Goal: Transaction & Acquisition: Download file/media

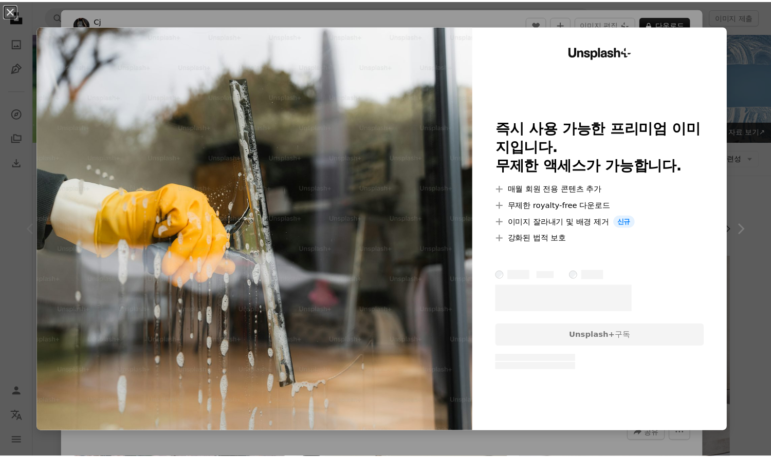
scroll to position [206, 0]
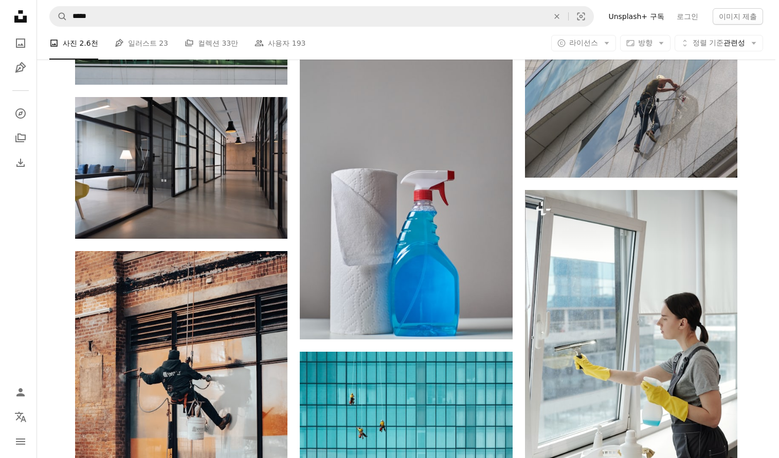
scroll to position [1131, 0]
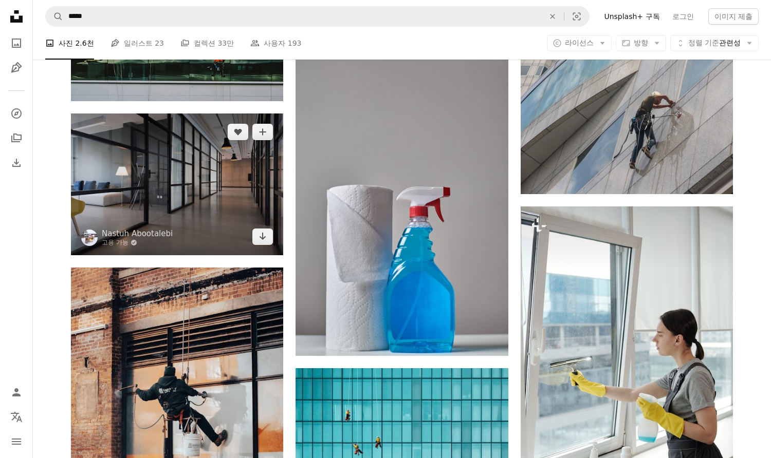
click at [139, 198] on img at bounding box center [177, 185] width 212 height 142
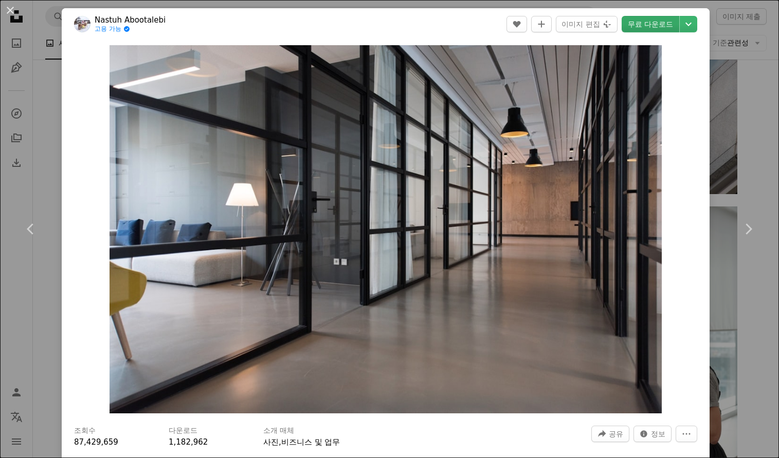
click at [641, 26] on link "무료 다운로드" at bounding box center [650, 24] width 58 height 16
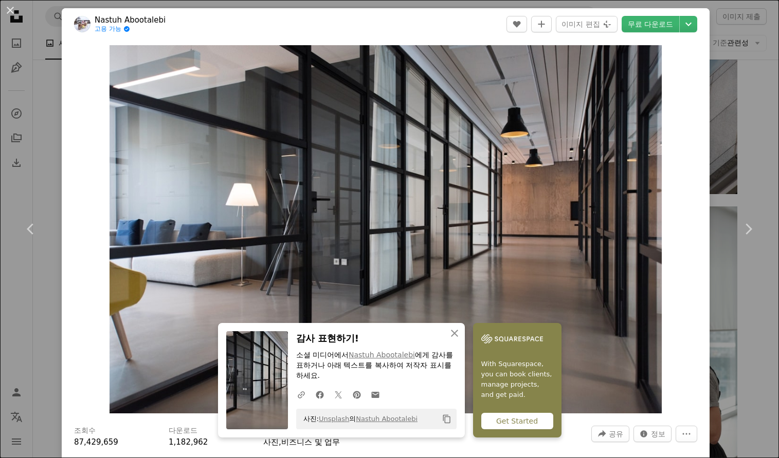
click at [443, 419] on icon "Copy content" at bounding box center [446, 419] width 9 height 9
click at [177, 15] on header "Nastuh Abootalebi 고용 가능 A checkmark inside of a circle A heart A plus sign 이미지 …" at bounding box center [386, 24] width 648 height 32
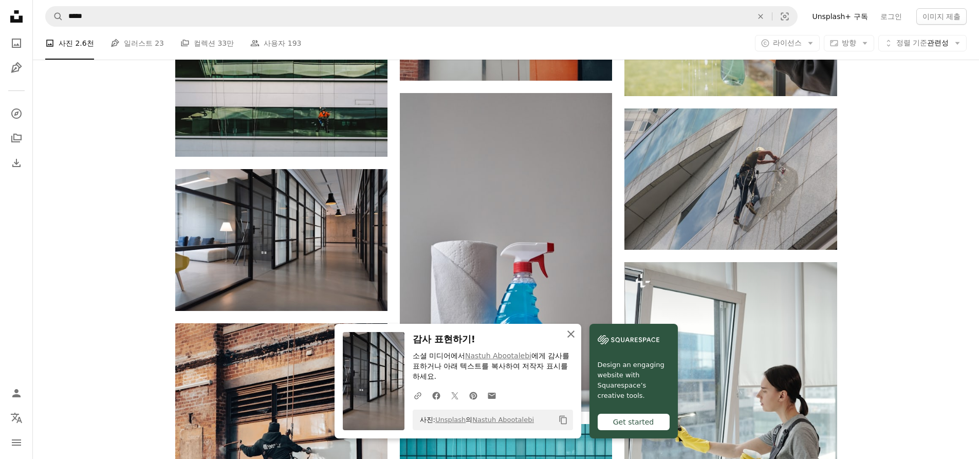
scroll to position [1079, 0]
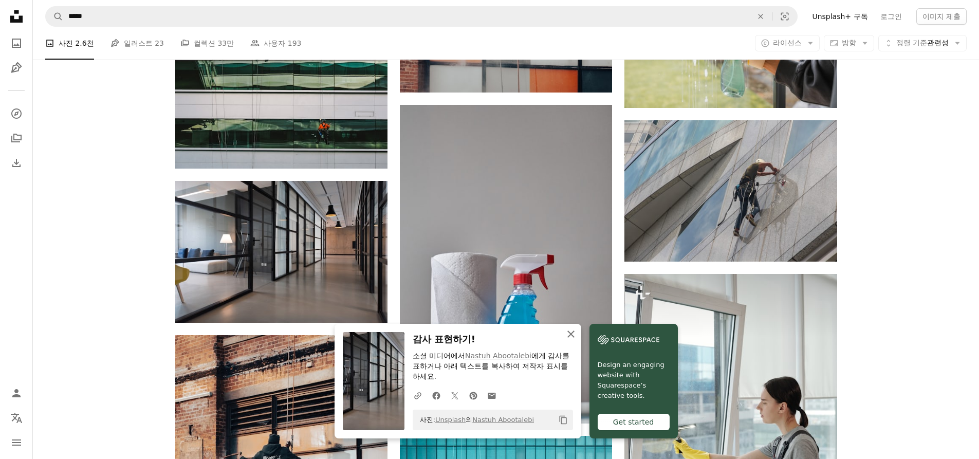
click at [569, 337] on icon "An X shape" at bounding box center [571, 334] width 12 height 12
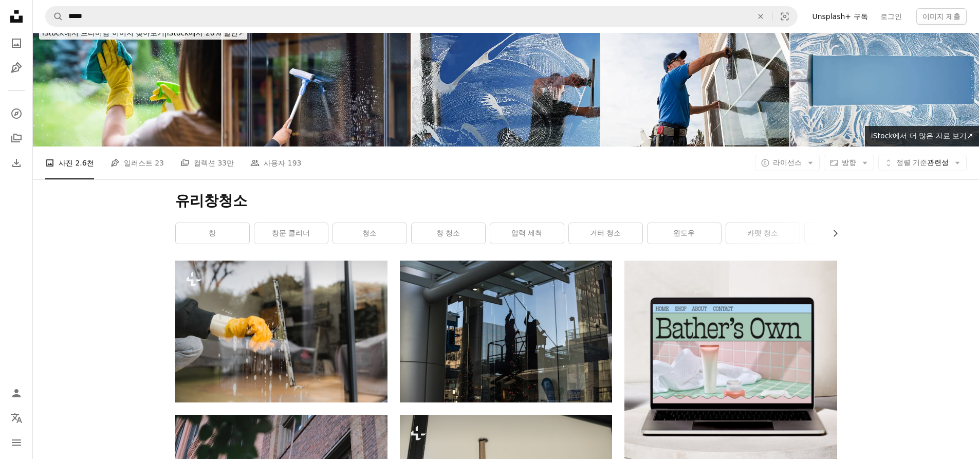
scroll to position [0, 0]
